Goal: Task Accomplishment & Management: Manage account settings

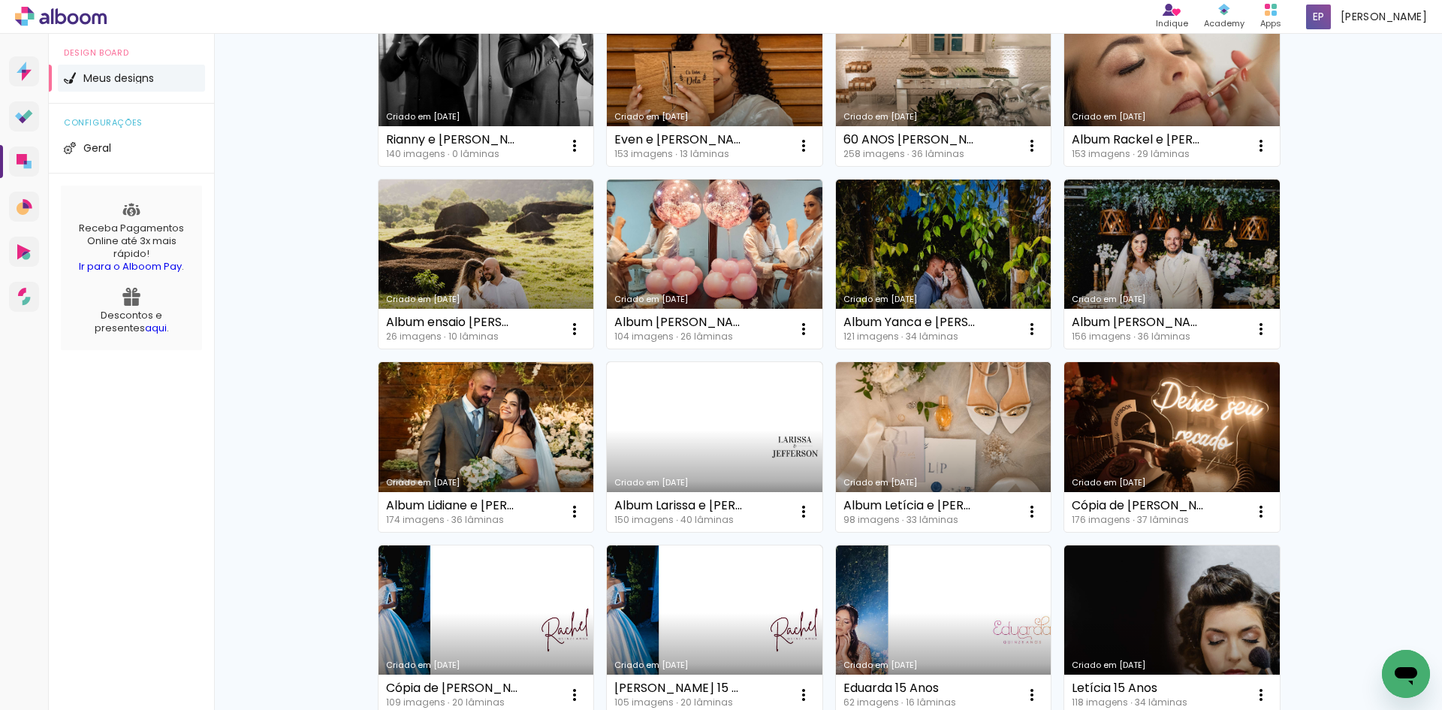
scroll to position [225, 0]
